Goal: Information Seeking & Learning: Learn about a topic

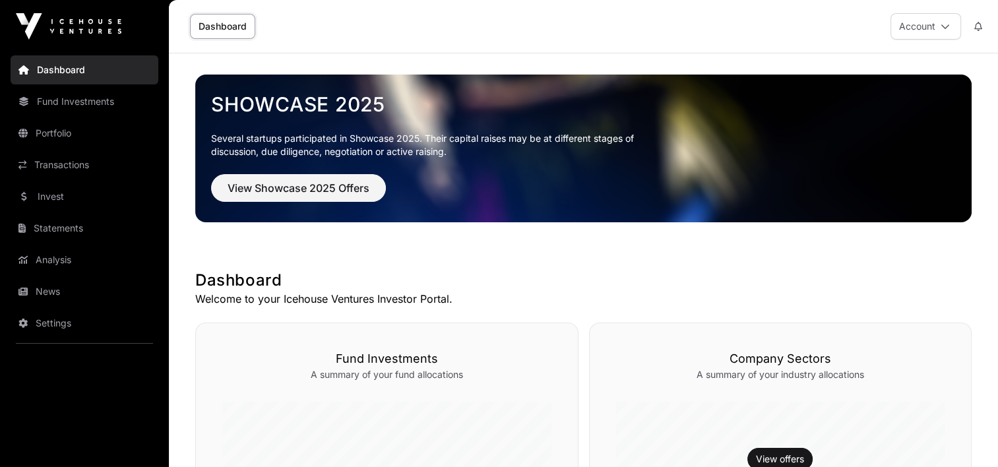
click at [55, 195] on link "Invest" at bounding box center [85, 196] width 148 height 29
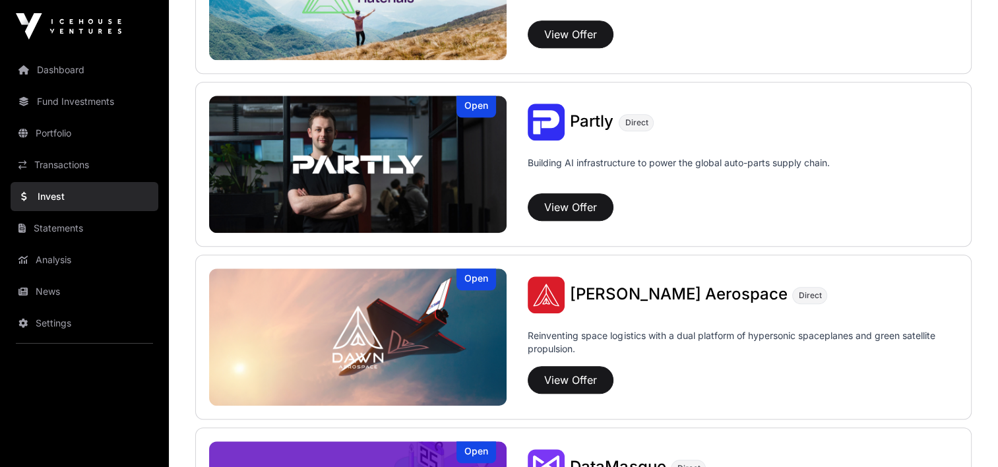
scroll to position [1142, 0]
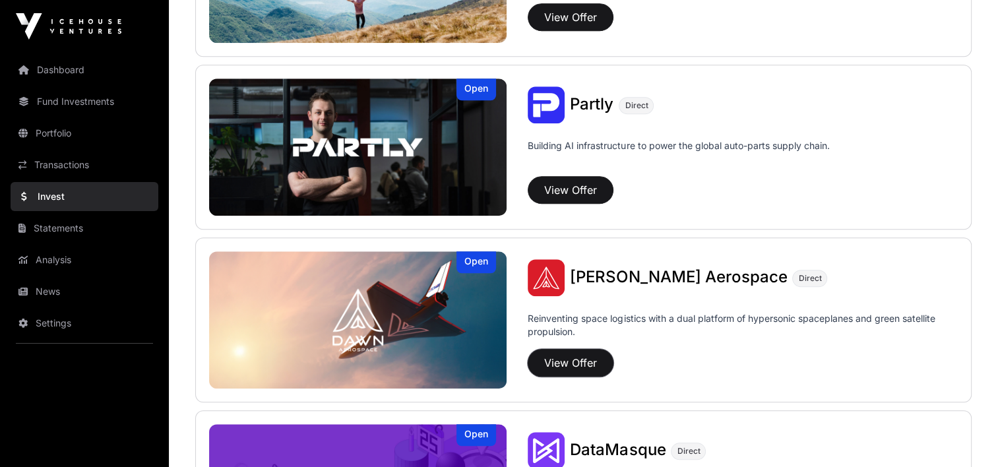
click at [583, 352] on button "View Offer" at bounding box center [571, 363] width 86 height 28
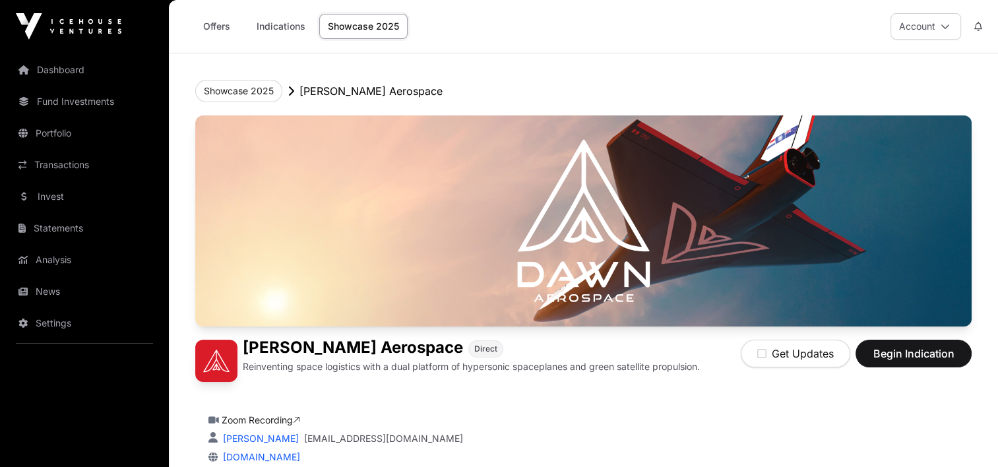
click at [68, 161] on link "Transactions" at bounding box center [85, 164] width 148 height 29
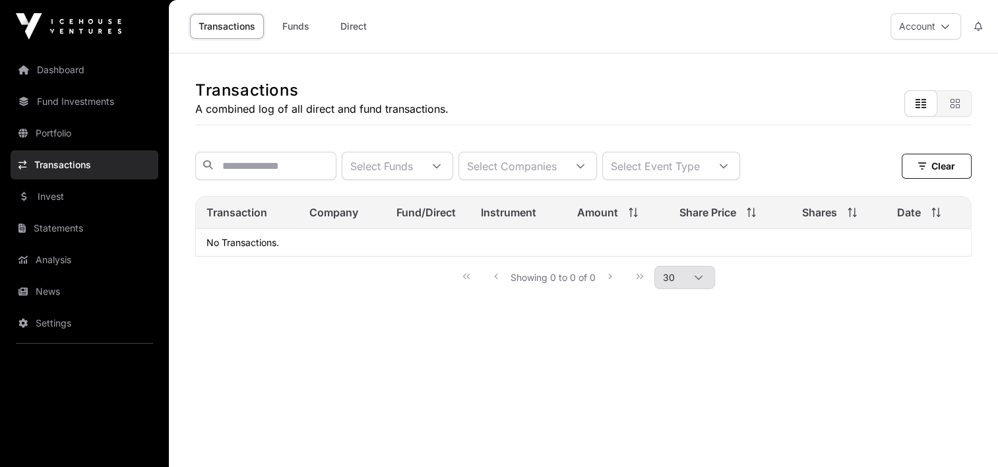
click at [59, 261] on link "Analysis" at bounding box center [85, 259] width 148 height 29
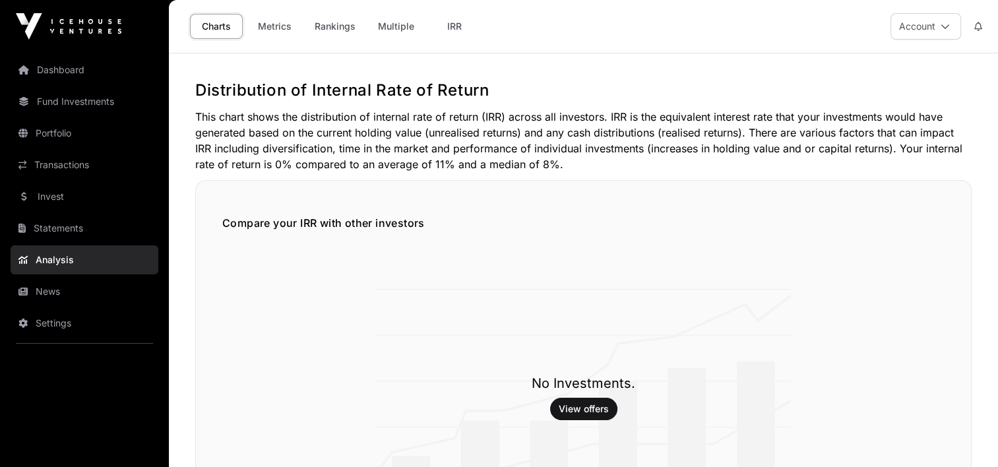
click at [47, 289] on link "News" at bounding box center [85, 291] width 148 height 29
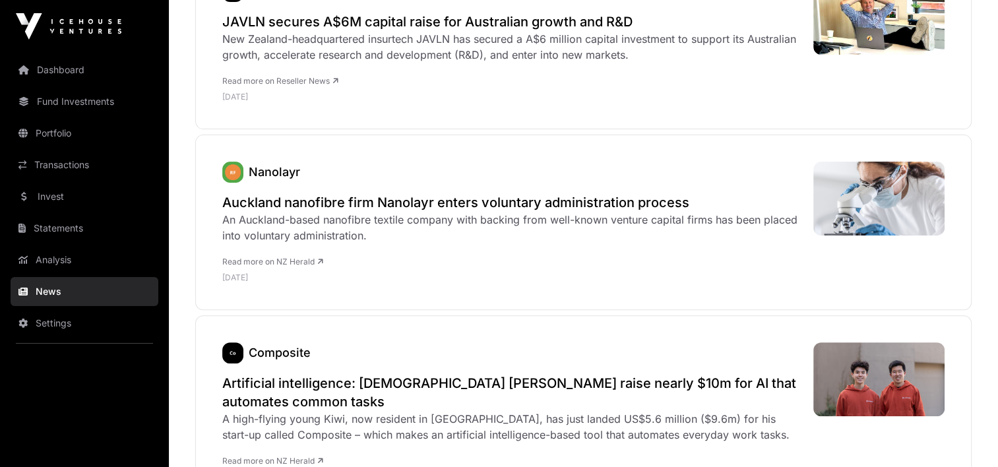
scroll to position [444, 0]
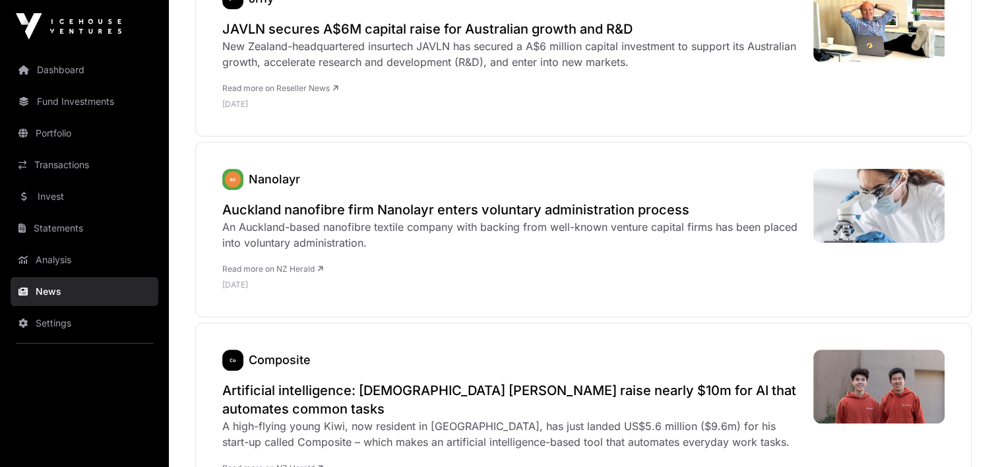
click at [329, 212] on h2 "Auckland nanofibre firm Nanolayr enters voluntary administration process" at bounding box center [511, 210] width 578 height 18
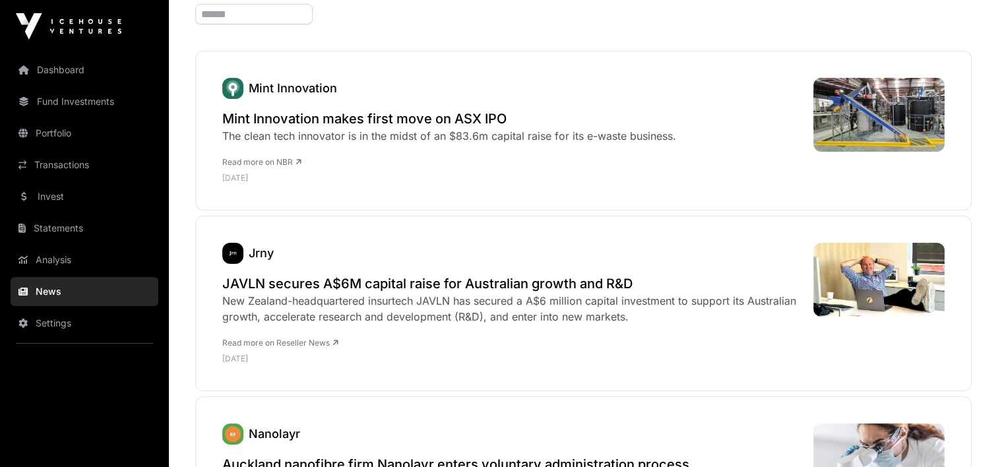
scroll to position [138, 0]
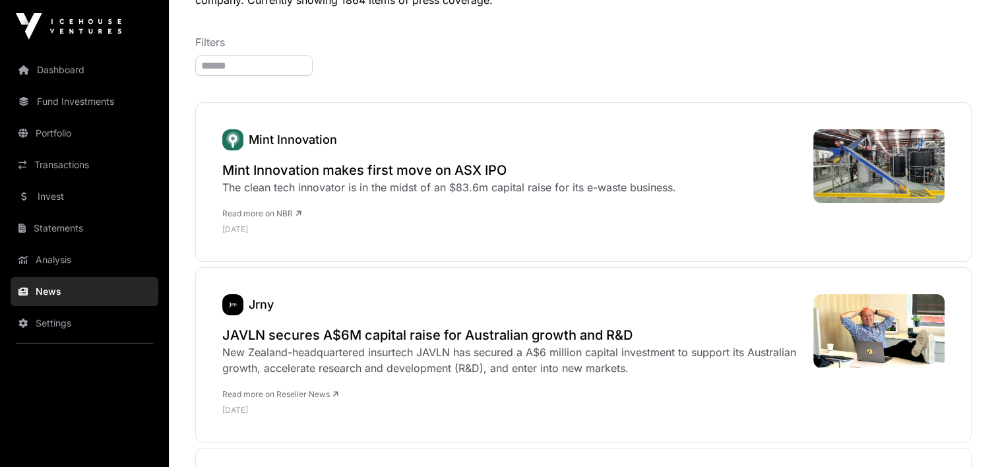
click at [416, 173] on h2 "Mint Innovation makes first move on ASX IPO" at bounding box center [449, 170] width 454 height 18
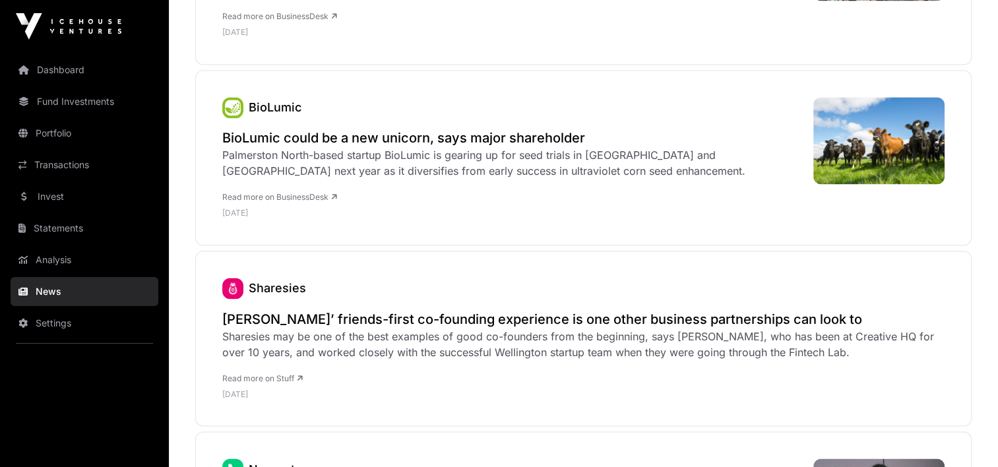
scroll to position [2230, 0]
